Goal: Task Accomplishment & Management: Use online tool/utility

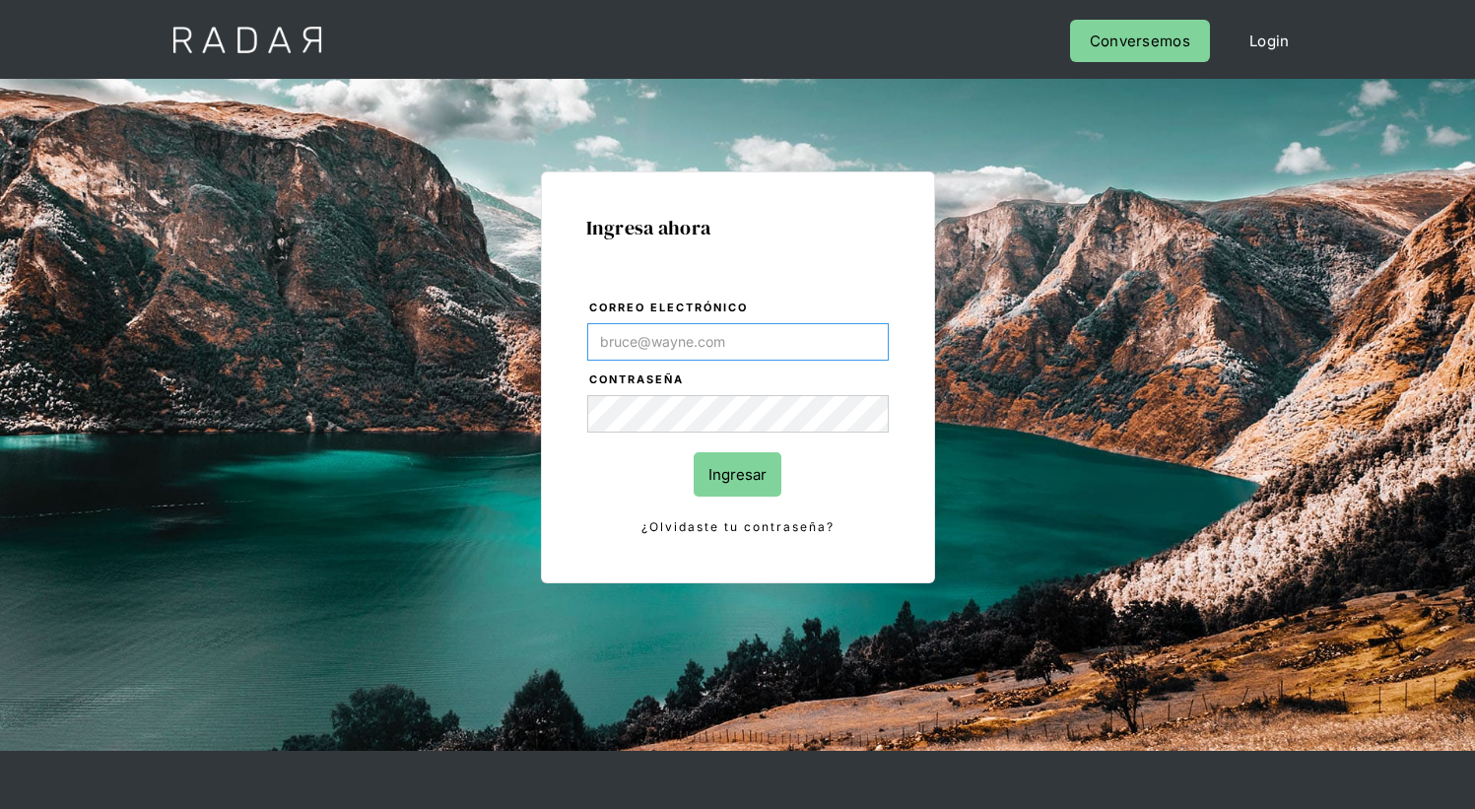
type input "[EMAIL_ADDRESS][PERSON_NAME][DOMAIN_NAME]"
click at [737, 474] on input "Ingresar" at bounding box center [738, 474] width 88 height 44
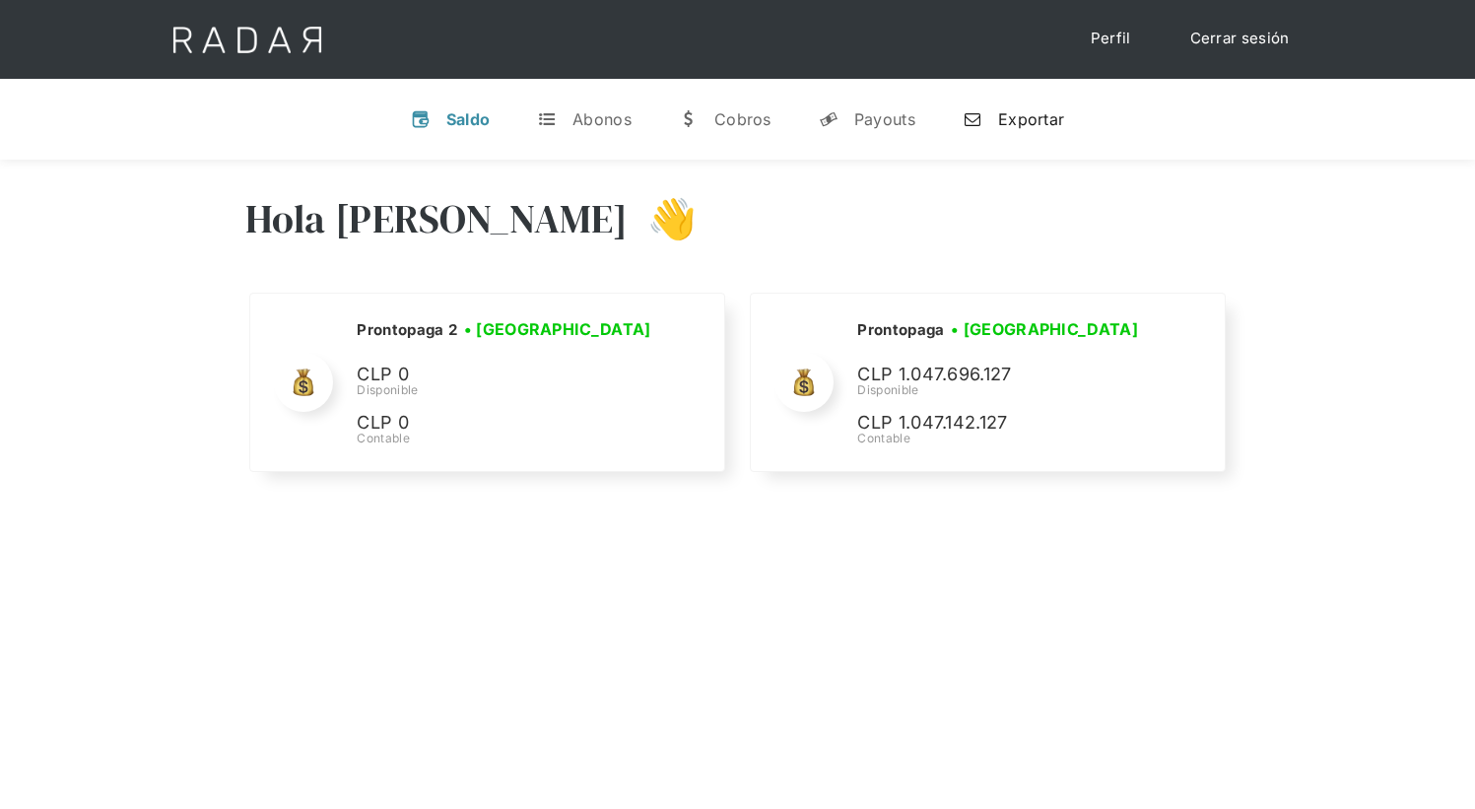
click at [1013, 118] on div "Exportar" at bounding box center [1031, 119] width 66 height 20
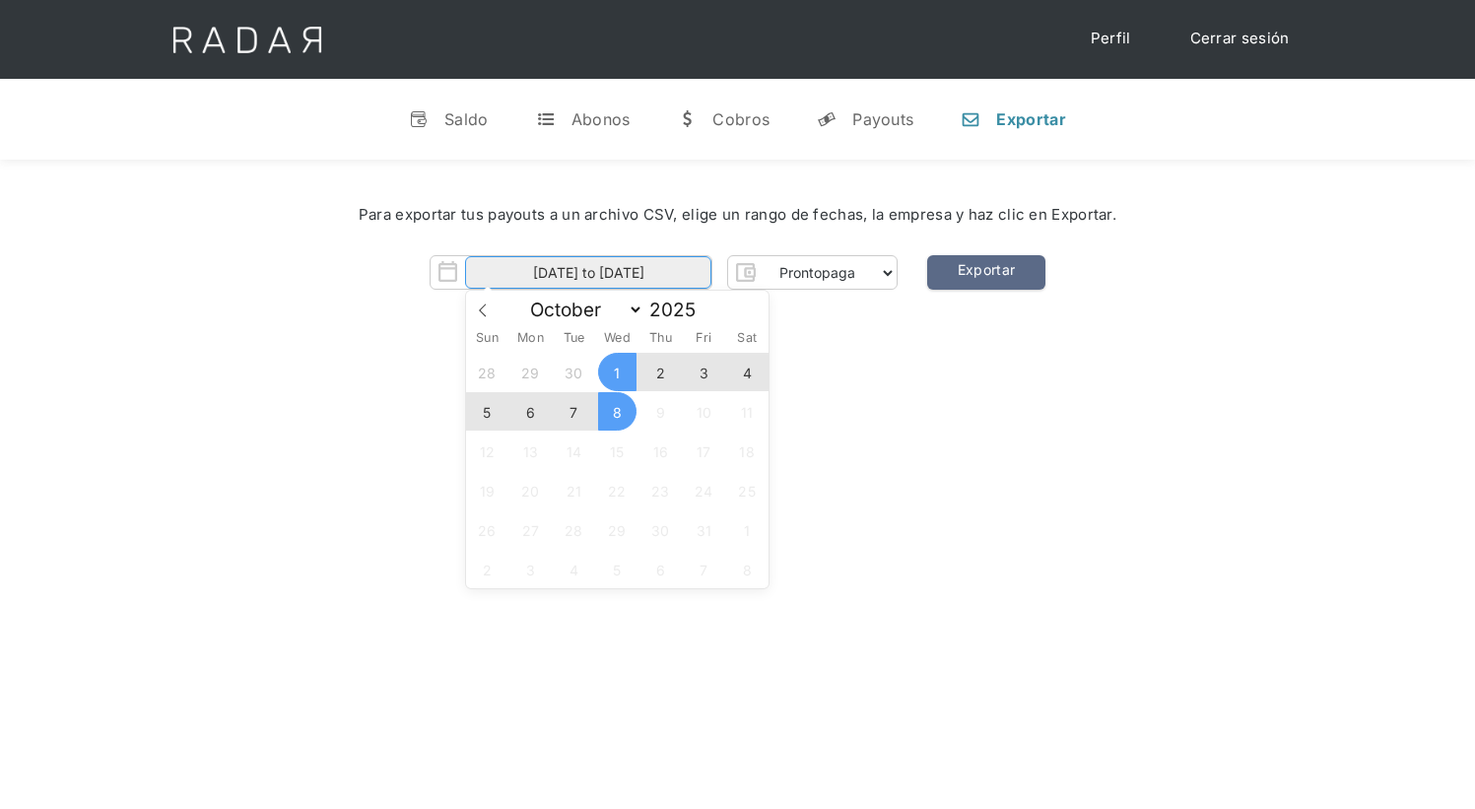
click at [588, 273] on input "[DATE] to [DATE]" at bounding box center [588, 272] width 246 height 33
click at [574, 412] on span "7" at bounding box center [574, 411] width 38 height 38
type input "[DATE]"
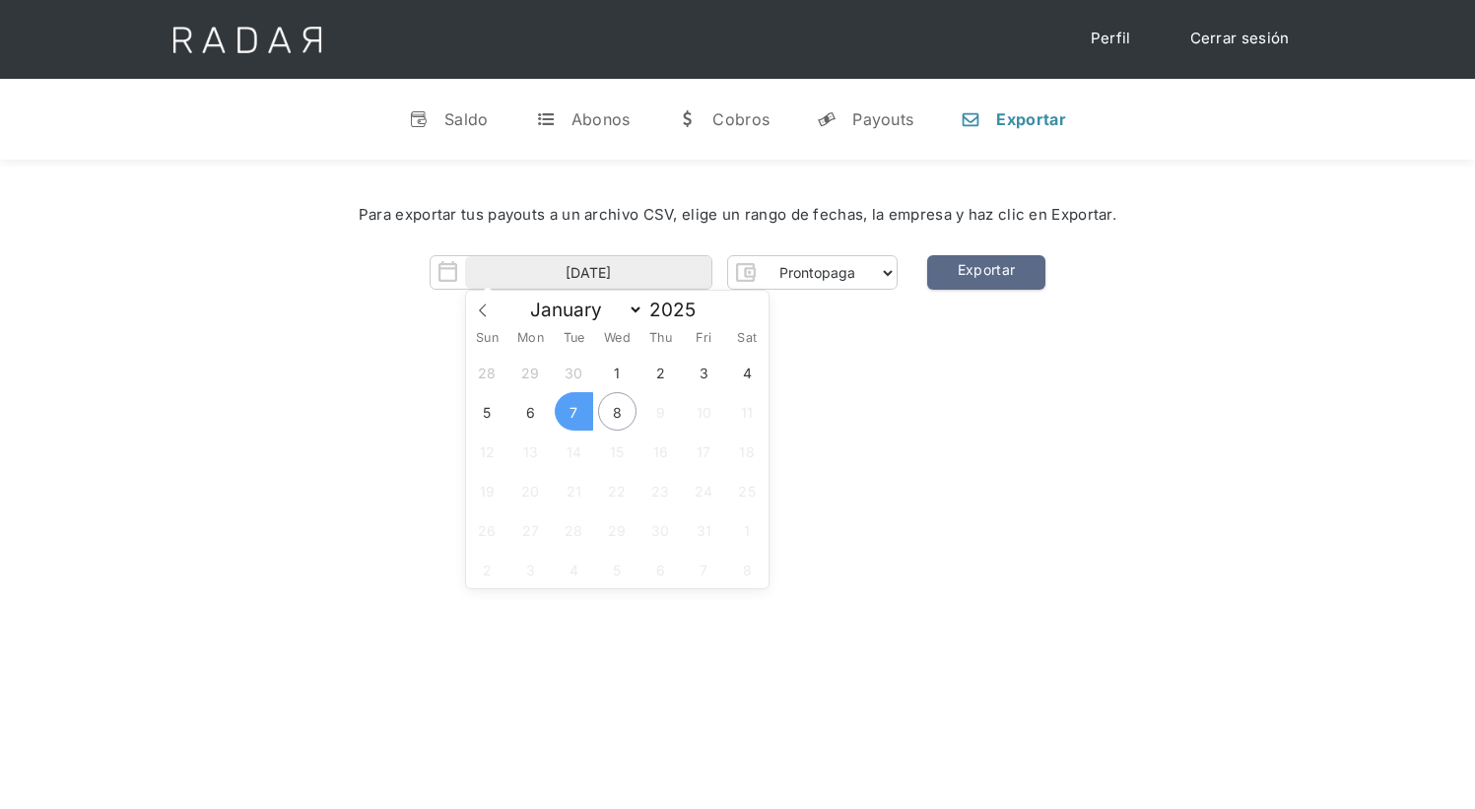
click at [574, 412] on span "7" at bounding box center [574, 411] width 38 height 38
click at [985, 273] on link "Exportar" at bounding box center [986, 272] width 118 height 34
